Goal: Information Seeking & Learning: Find specific fact

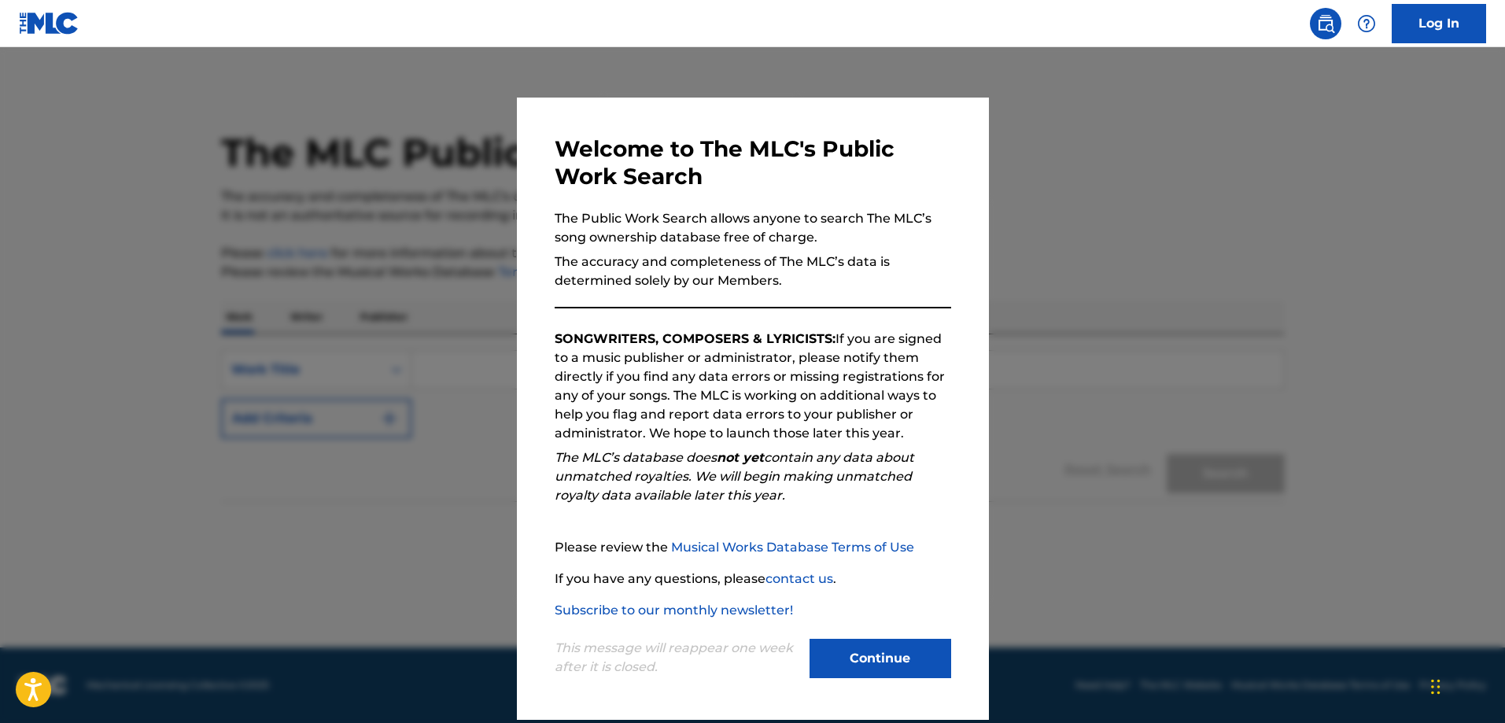
click at [914, 662] on button "Continue" at bounding box center [880, 658] width 142 height 39
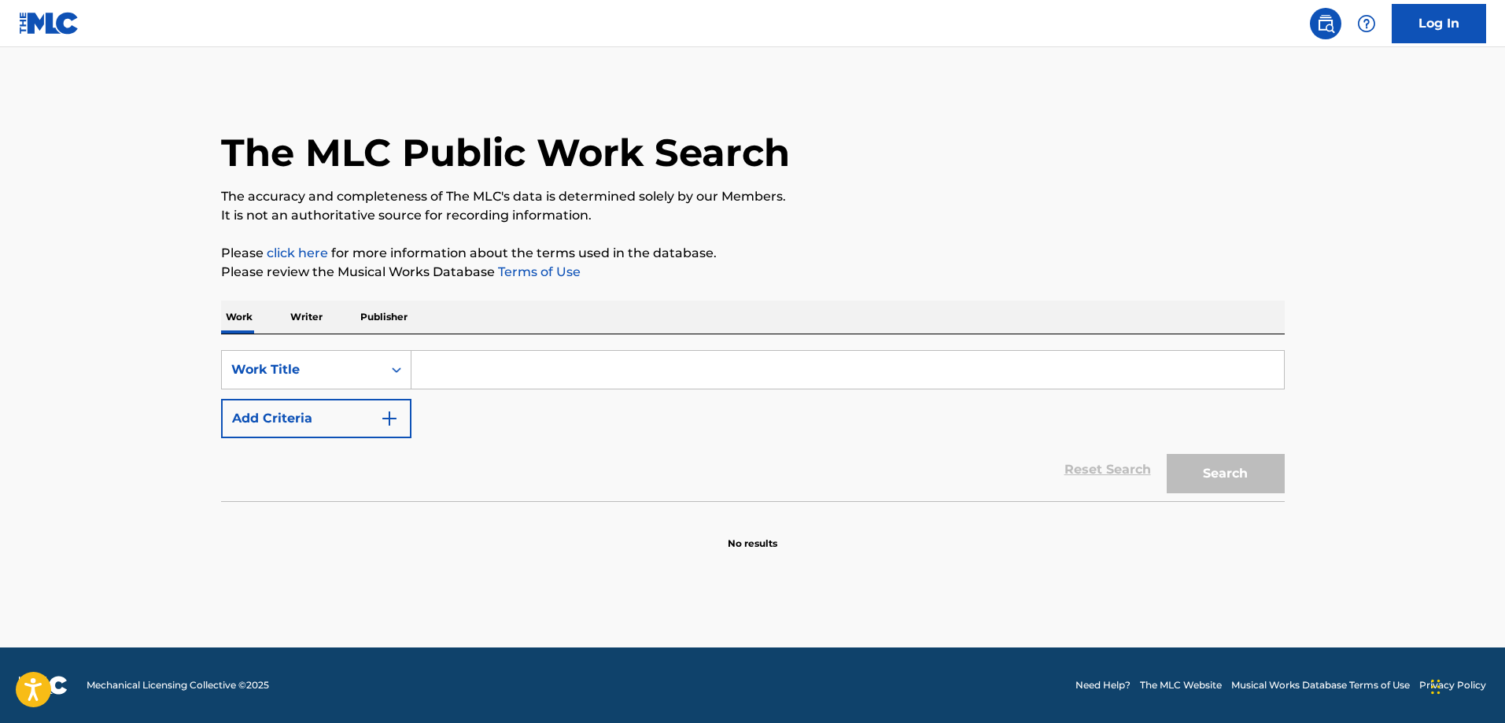
click at [524, 378] on input "Search Form" at bounding box center [847, 370] width 872 height 38
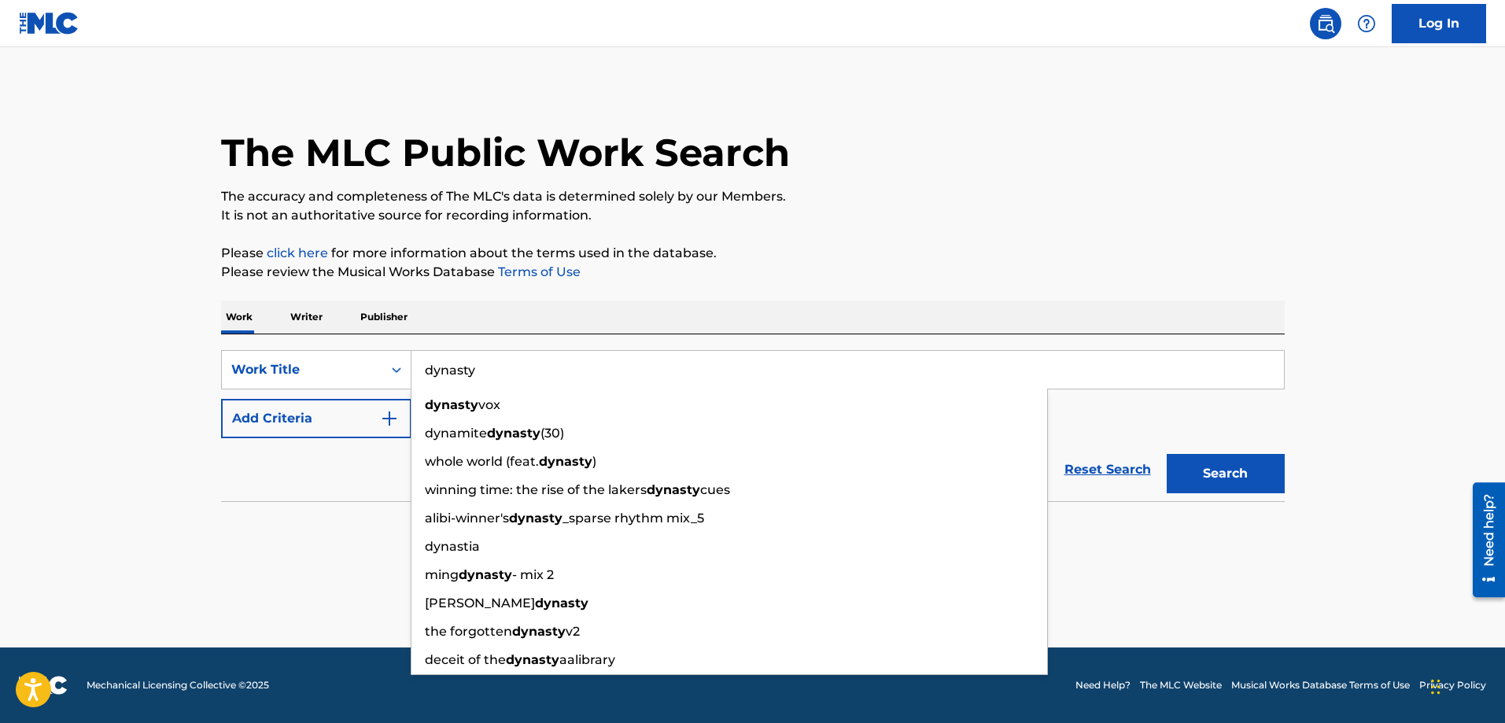
type input "dynasty"
click at [1167, 454] on button "Search" at bounding box center [1226, 473] width 118 height 39
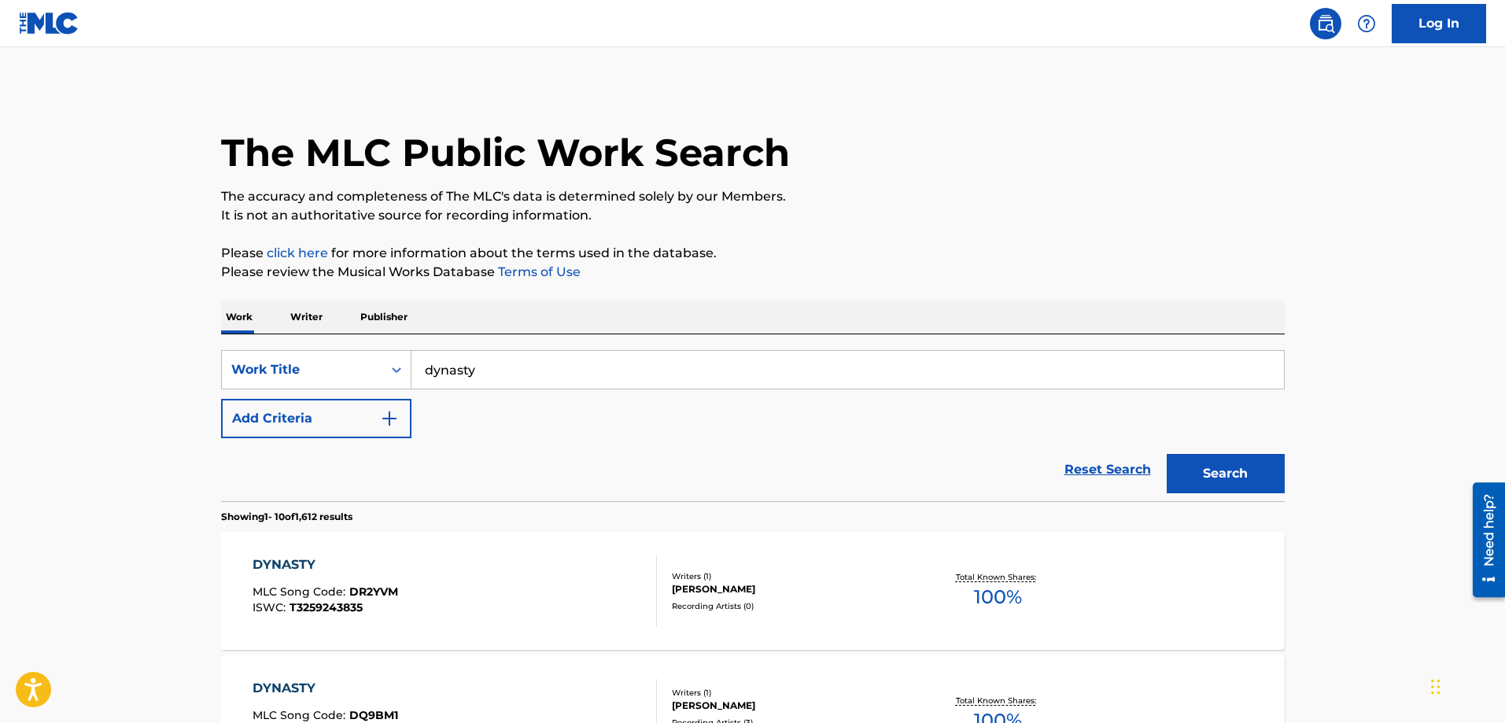
click at [258, 423] on button "Add Criteria" at bounding box center [316, 418] width 190 height 39
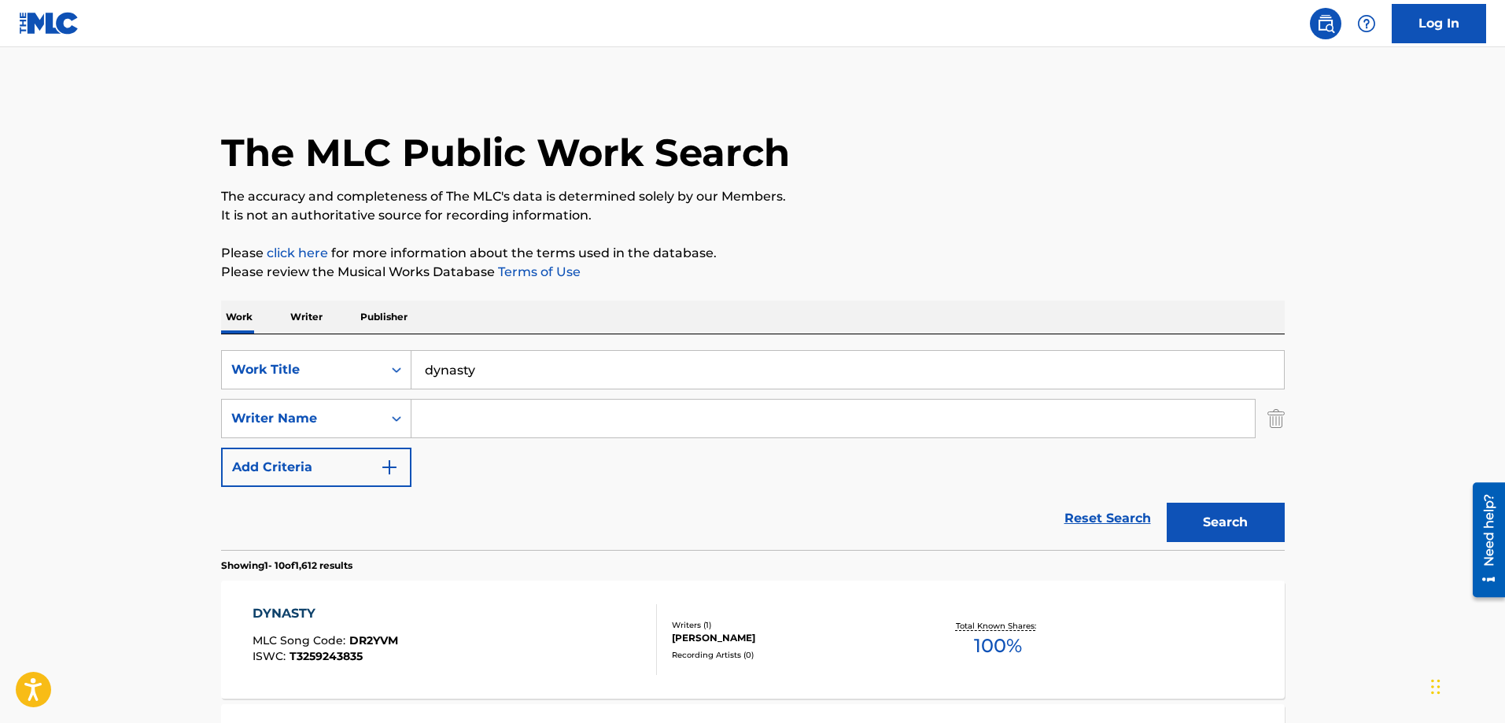
click at [513, 409] on input "Search Form" at bounding box center [832, 419] width 843 height 38
paste input "Marvin Laird"
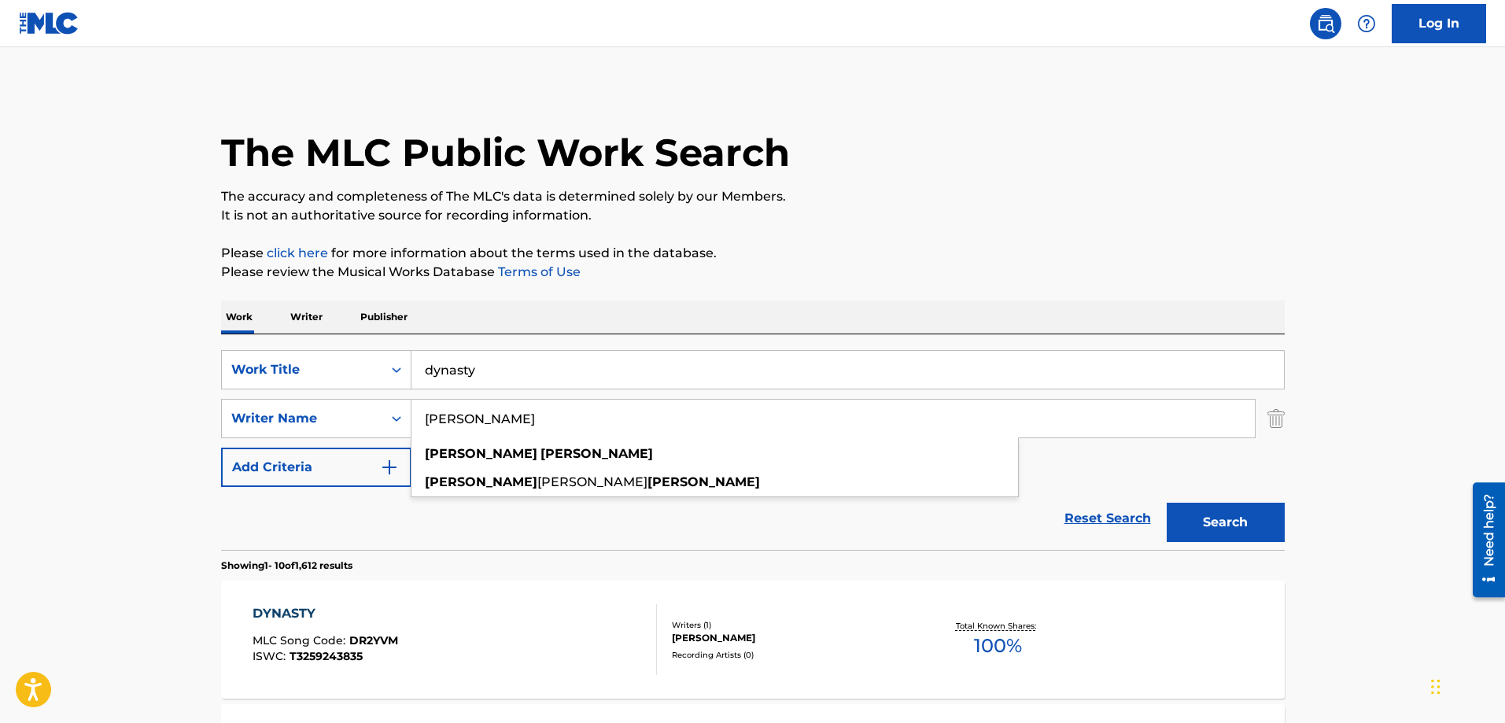
type input "Marvin Laird"
click at [1167, 503] on button "Search" at bounding box center [1226, 522] width 118 height 39
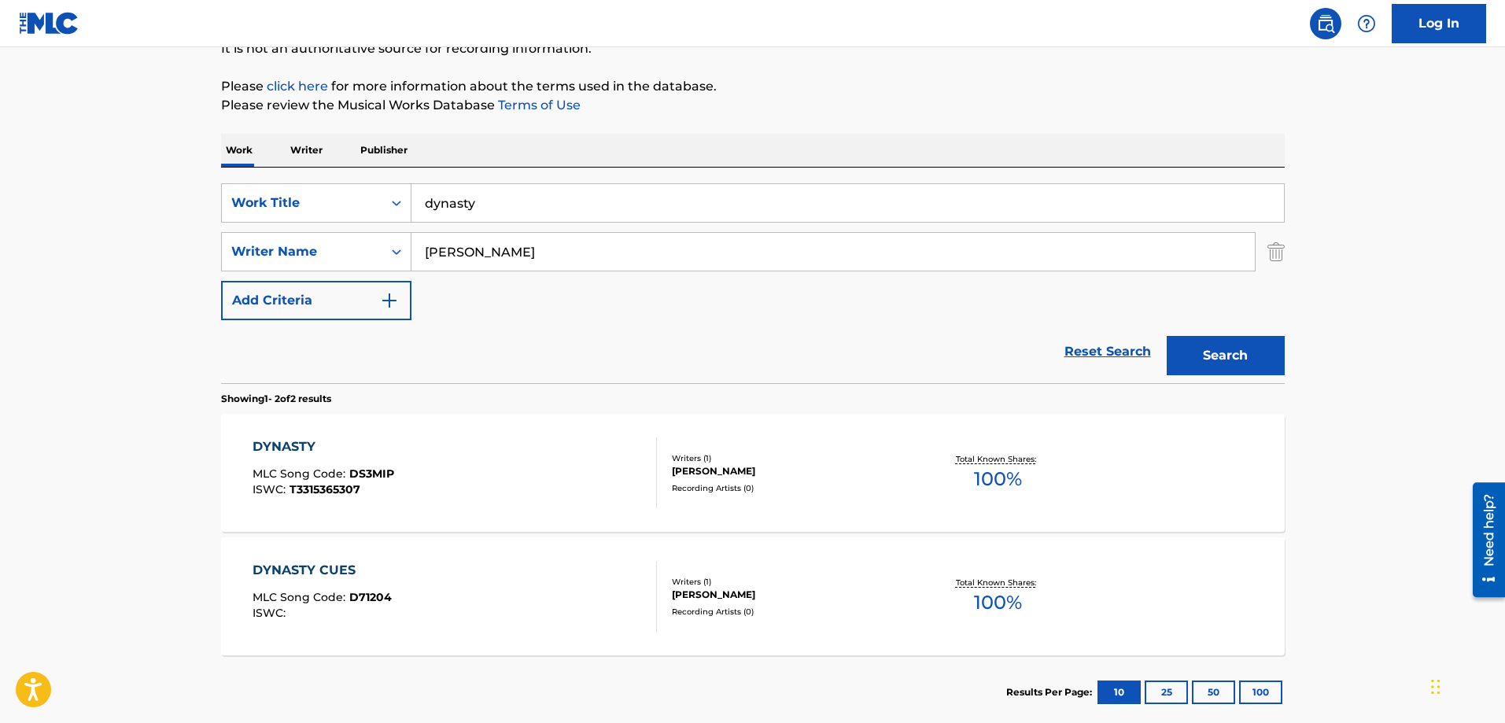
scroll to position [236, 0]
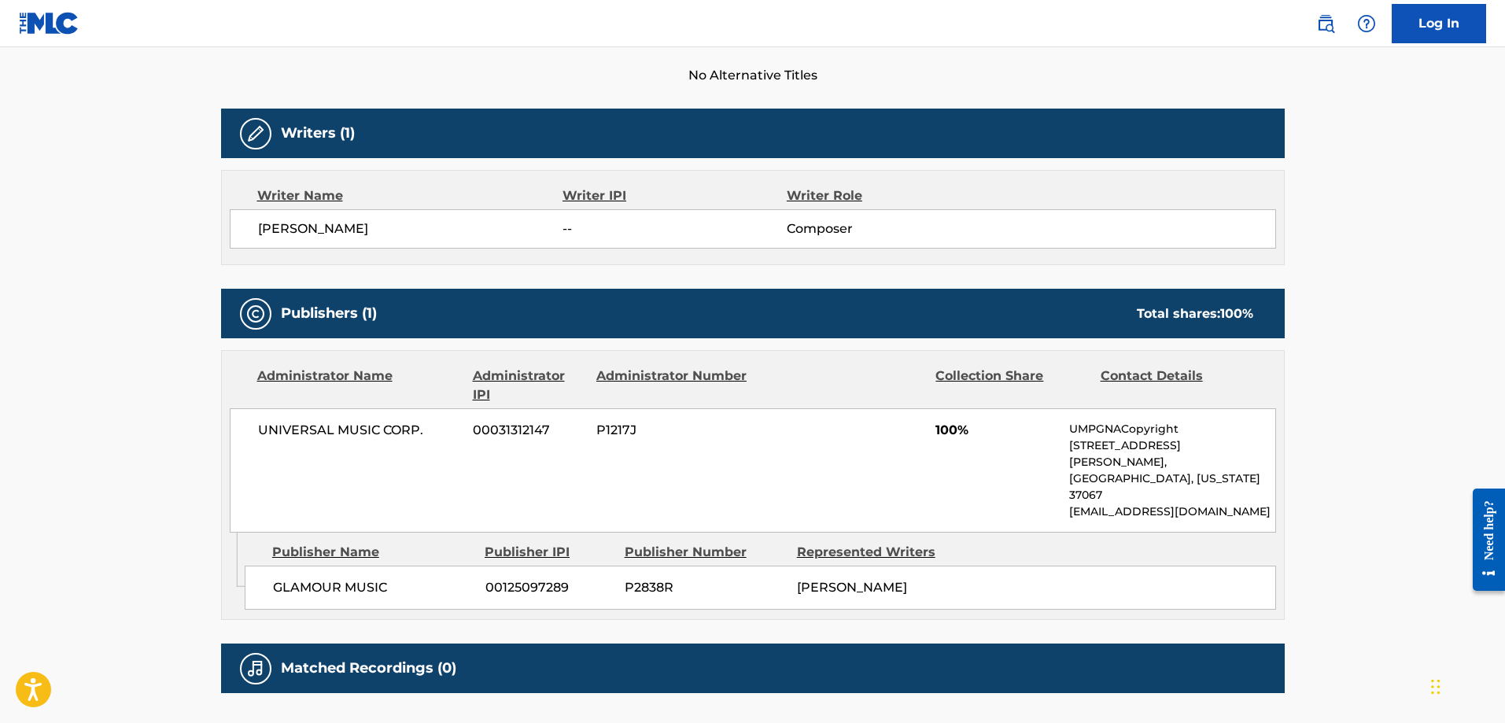
scroll to position [217, 0]
